Goal: Navigation & Orientation: Find specific page/section

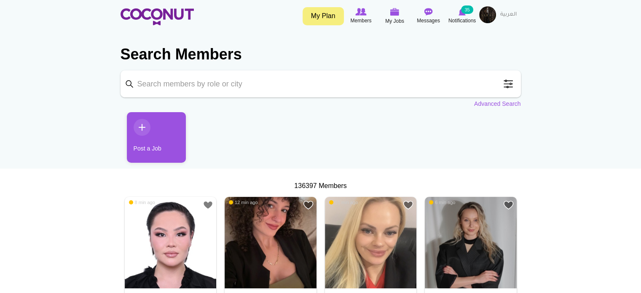
drag, startPoint x: 0, startPoint y: 0, endPoint x: 69, endPoint y: 175, distance: 188.3
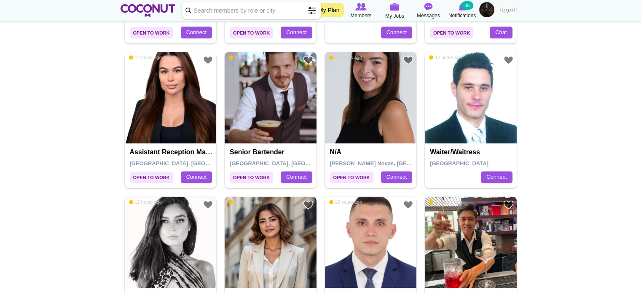
scroll to position [1170, 0]
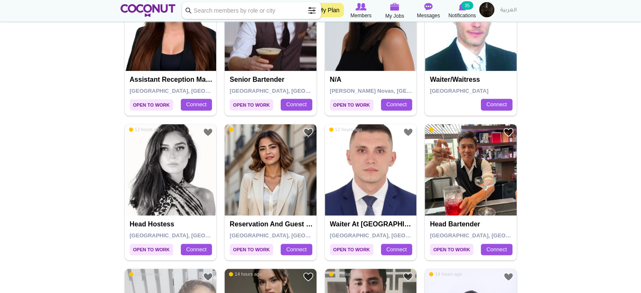
scroll to position [1255, 0]
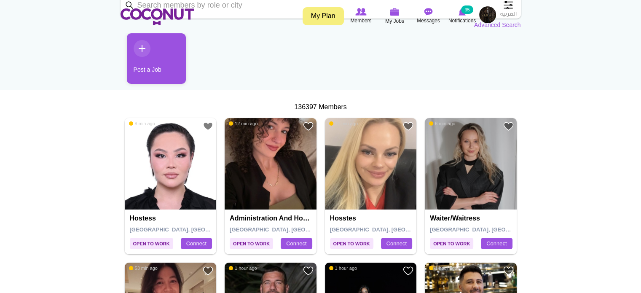
scroll to position [0, 0]
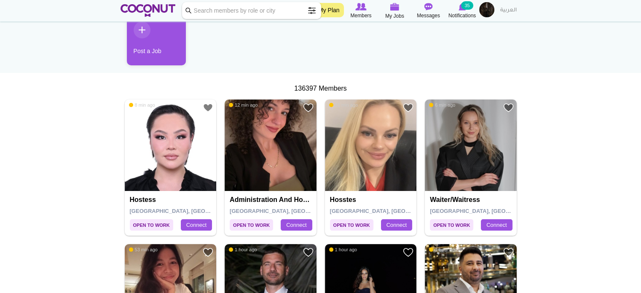
scroll to position [120, 0]
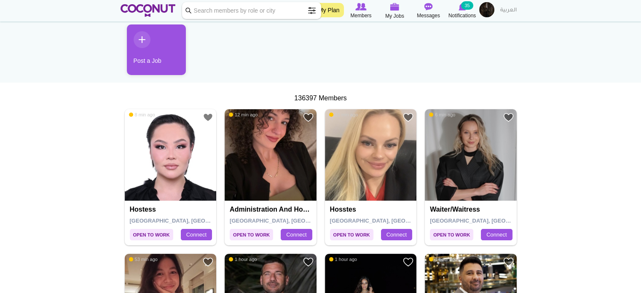
scroll to position [0, 0]
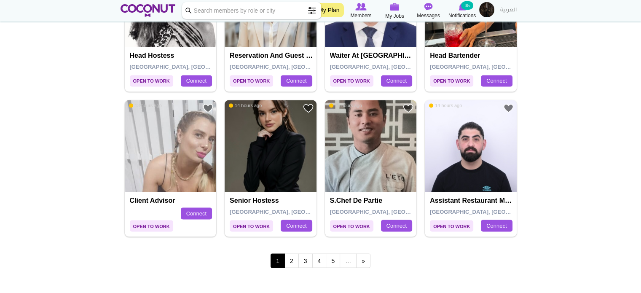
scroll to position [1397, 0]
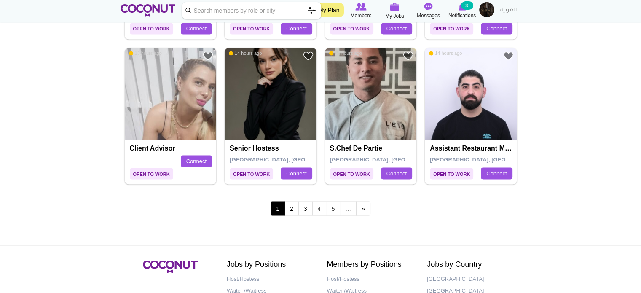
scroll to position [1481, 0]
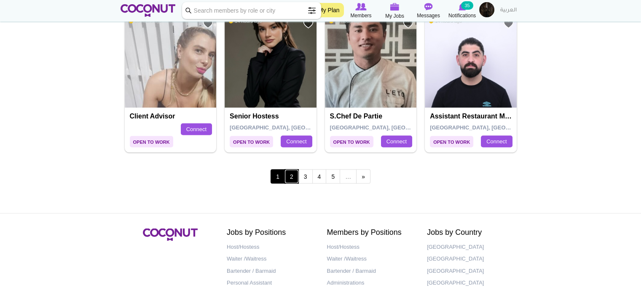
click at [297, 175] on link "2" at bounding box center [291, 176] width 14 height 14
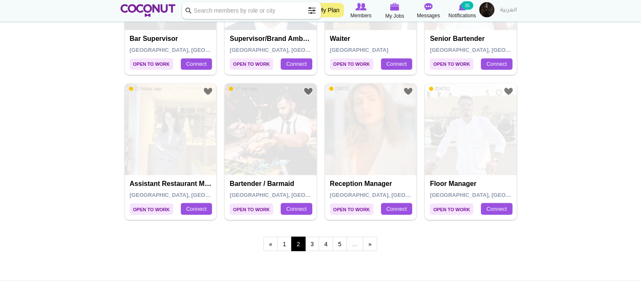
scroll to position [1535, 0]
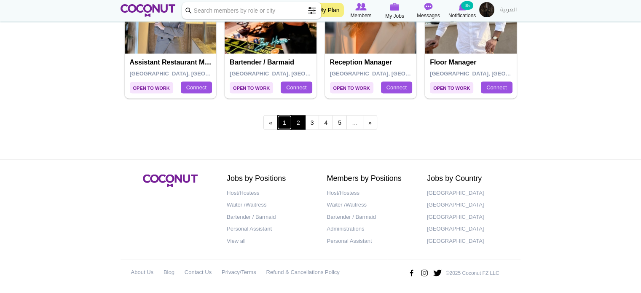
click at [288, 125] on link "1" at bounding box center [284, 122] width 14 height 14
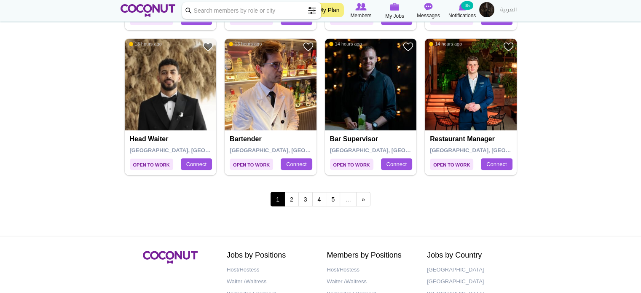
scroll to position [1460, 0]
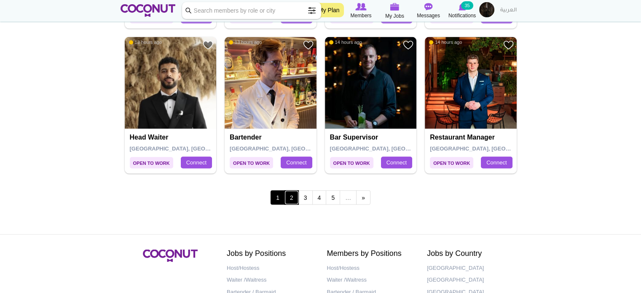
click at [290, 197] on link "2" at bounding box center [291, 197] width 14 height 14
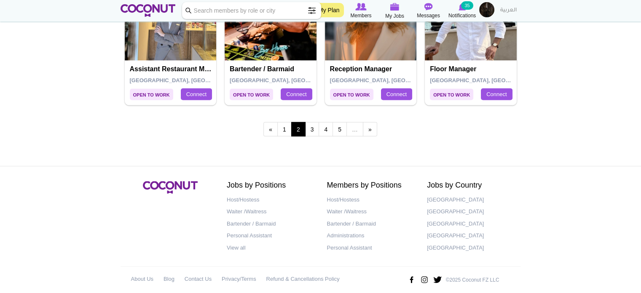
scroll to position [1529, 0]
click at [313, 130] on link "3" at bounding box center [312, 129] width 14 height 14
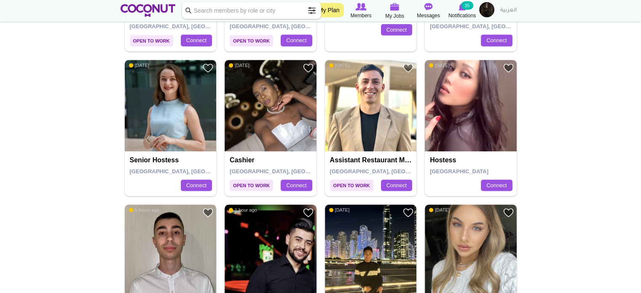
scroll to position [438, 0]
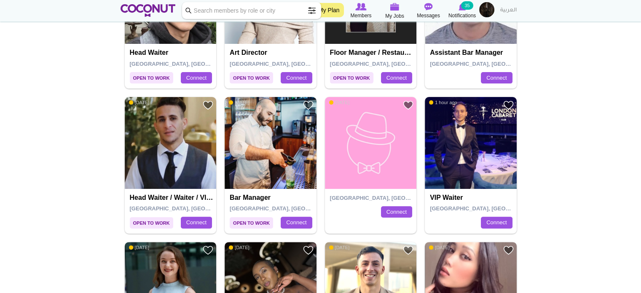
scroll to position [244, 0]
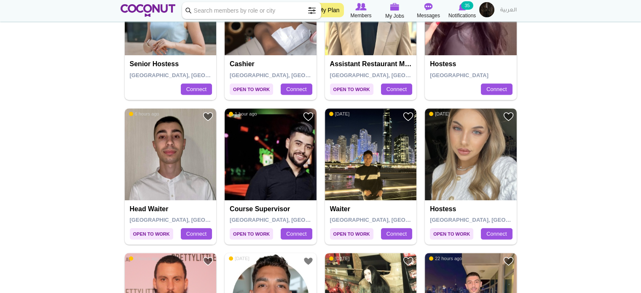
scroll to position [521, 0]
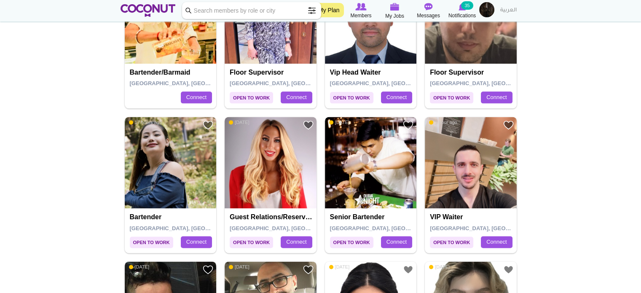
scroll to position [1090, 0]
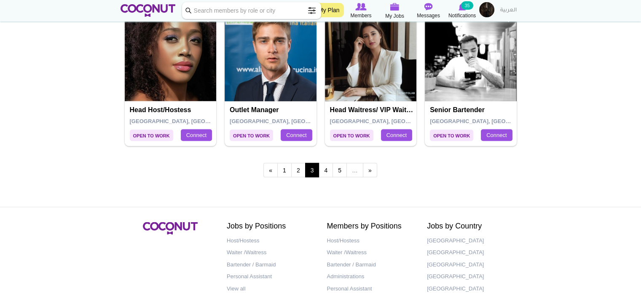
scroll to position [1535, 0]
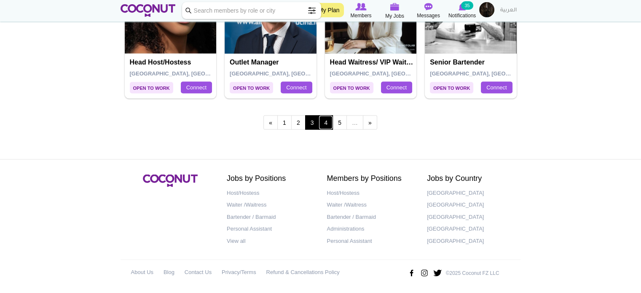
click at [323, 120] on link "4" at bounding box center [326, 122] width 14 height 14
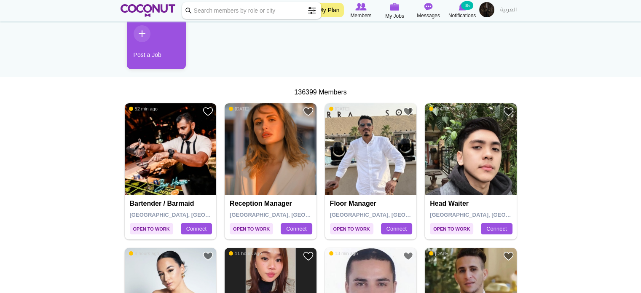
scroll to position [96, 0]
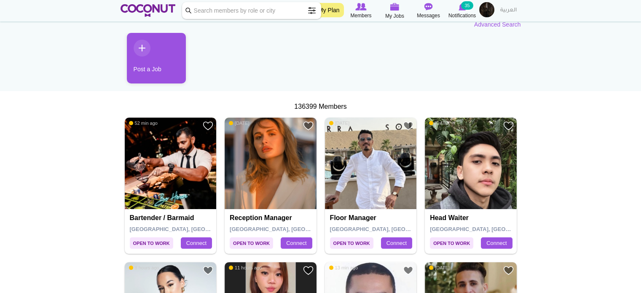
scroll to position [0, 0]
